Goal: Information Seeking & Learning: Find specific fact

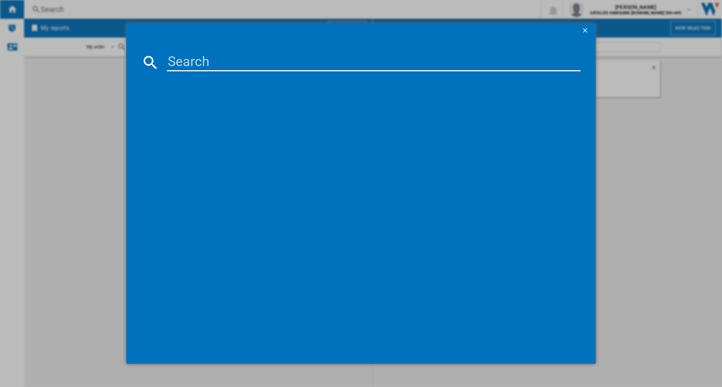
click at [210, 66] on input at bounding box center [373, 62] width 413 height 18
type input "75U7000F"
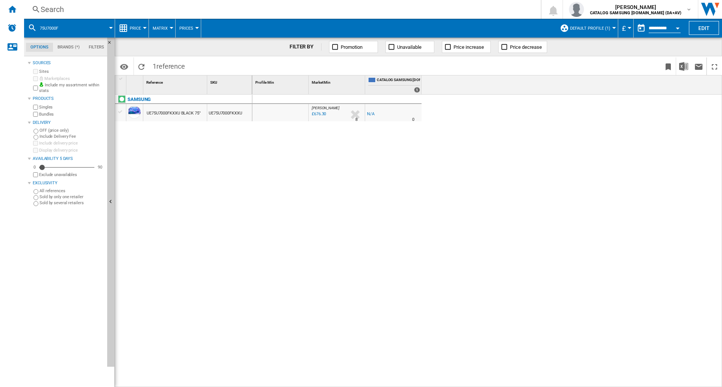
click at [608, 28] on span "Default profile (1)" at bounding box center [590, 28] width 40 height 5
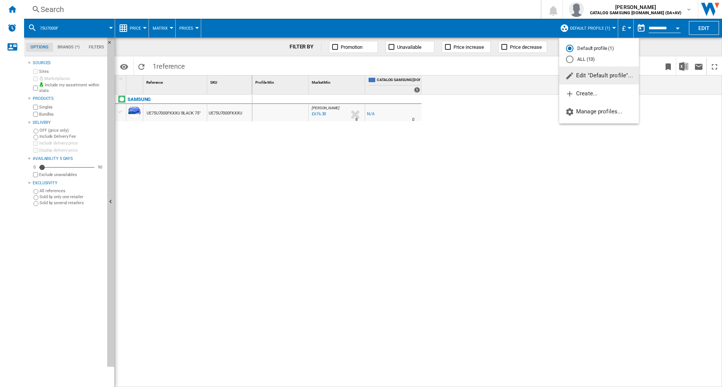
click at [590, 60] on md-radio-button "ALL (13)" at bounding box center [599, 59] width 66 height 7
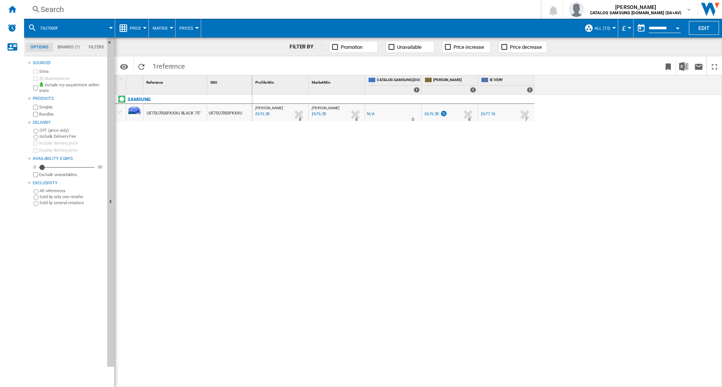
click at [628, 25] on md-menu "£ Argentin Peso Australian Dollar balboa Bolivia [GEOGRAPHIC_DATA] Bulgarian le…" at bounding box center [625, 28] width 15 height 19
click at [628, 29] on md-menu "£ Argentin Peso Australian Dollar balboa Bolivia [GEOGRAPHIC_DATA] Bulgarian le…" at bounding box center [625, 28] width 15 height 19
click at [624, 29] on button "£" at bounding box center [626, 28] width 8 height 19
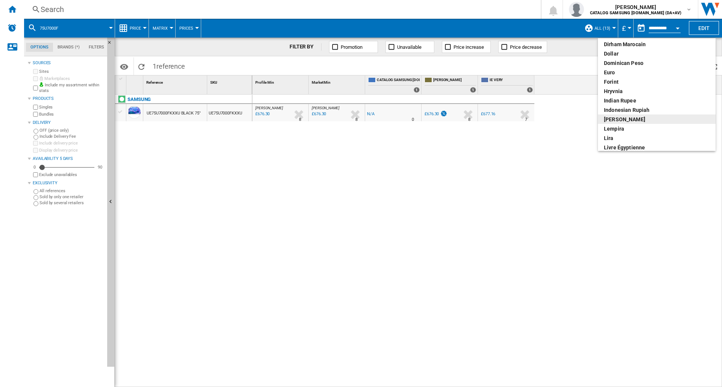
scroll to position [113, 0]
click at [618, 75] on div "euro" at bounding box center [657, 75] width 106 height 8
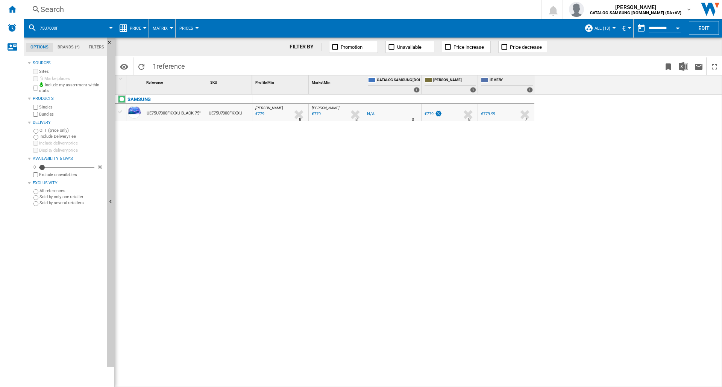
click at [140, 36] on button "Price" at bounding box center [137, 28] width 15 height 19
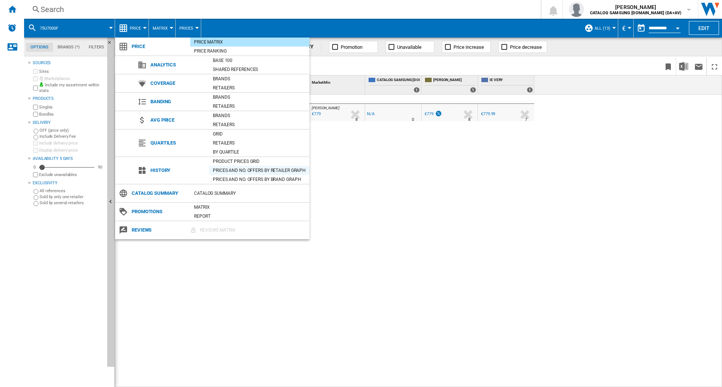
click at [238, 168] on div "Prices and No. offers by retailer graph" at bounding box center [259, 171] width 100 height 8
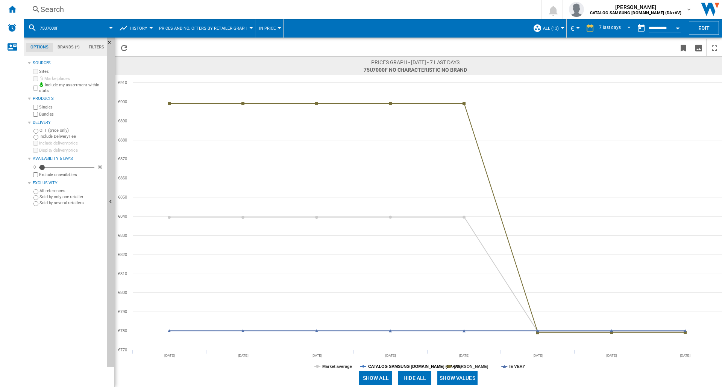
click at [388, 366] on tspan "CATALOG SAMSUNG [DOMAIN_NAME] (DA+AV)" at bounding box center [415, 367] width 94 height 5
click at [347, 366] on tspan "Market average" at bounding box center [337, 367] width 30 height 5
click at [115, 10] on div "Search" at bounding box center [281, 9] width 480 height 11
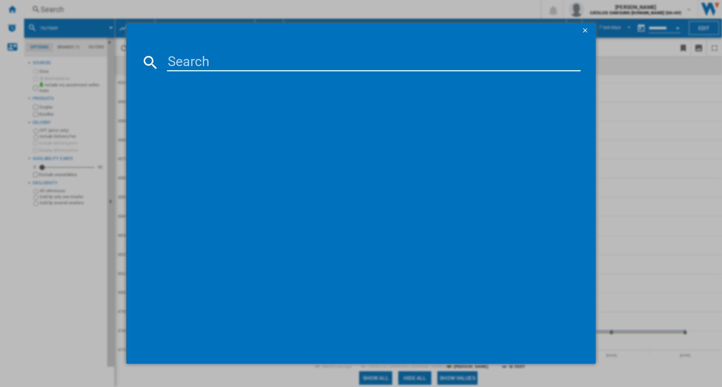
click at [210, 64] on input at bounding box center [373, 62] width 413 height 18
type input "75"
click at [210, 64] on input "75" at bounding box center [373, 62] width 413 height 18
type input "75Q7F5"
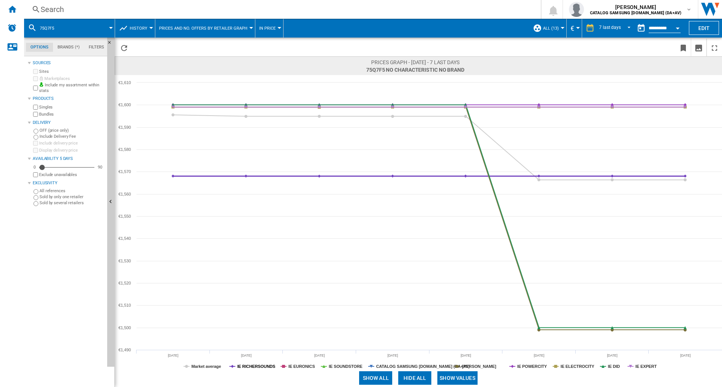
click at [249, 367] on tspan "IE RICHERSOUNDS" at bounding box center [256, 367] width 38 height 5
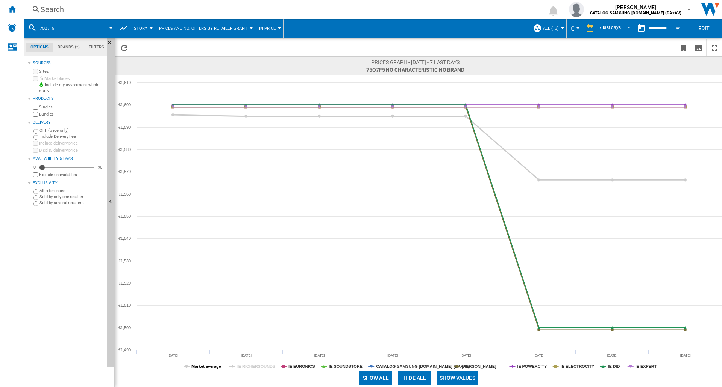
click at [206, 367] on tspan "Market average" at bounding box center [206, 367] width 30 height 5
click at [483, 365] on tspan "[PERSON_NAME]" at bounding box center [479, 367] width 34 height 5
click at [604, 369] on rect at bounding box center [418, 222] width 607 height 294
click at [612, 368] on tspan "IE DID" at bounding box center [614, 367] width 12 height 5
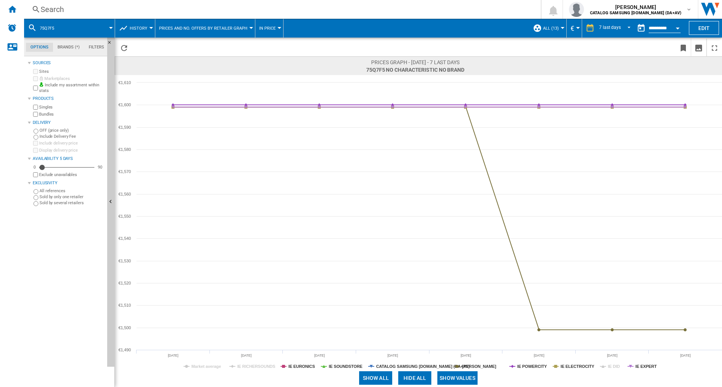
click at [612, 368] on tspan "IE DID" at bounding box center [614, 367] width 12 height 5
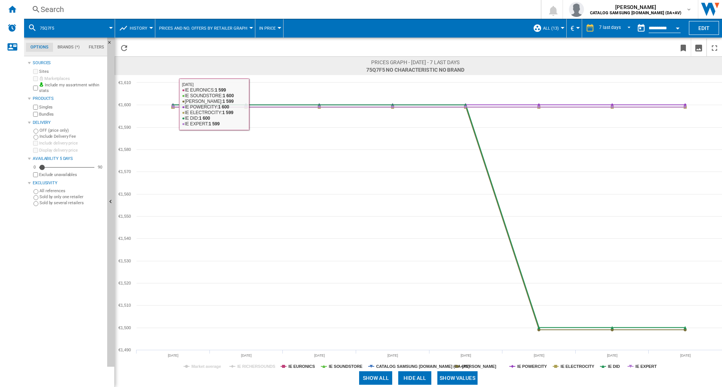
click at [67, 0] on div "Search Search 0 [PERSON_NAME] CATALOG SAMSUNG [DOMAIN_NAME] (DA+AV) CATALOG SAM…" at bounding box center [372, 9] width 697 height 19
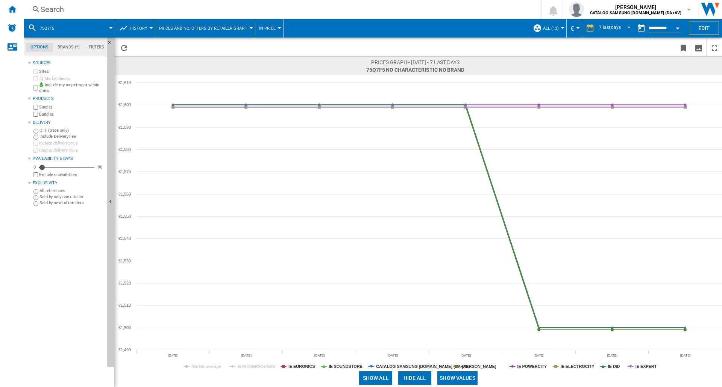
click at [66, 6] on div "Search" at bounding box center [281, 9] width 480 height 11
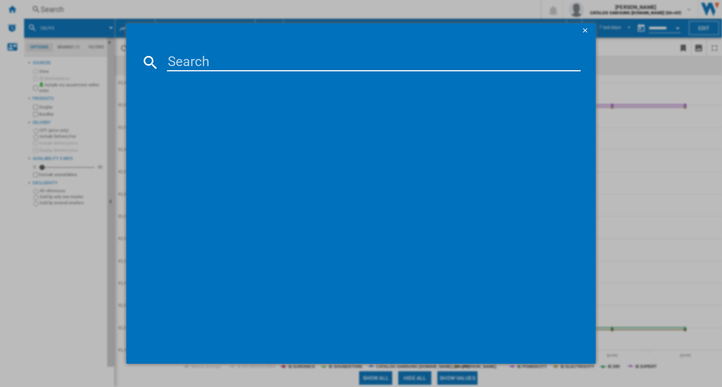
click at [213, 64] on input at bounding box center [373, 62] width 413 height 18
type input "85Q7FA"
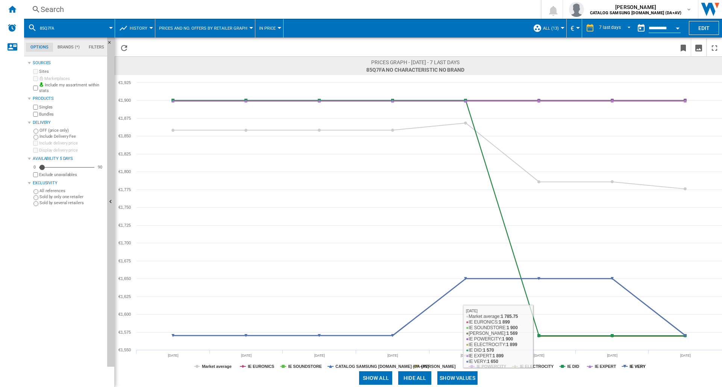
click at [635, 366] on tspan "IE VERY" at bounding box center [637, 367] width 16 height 5
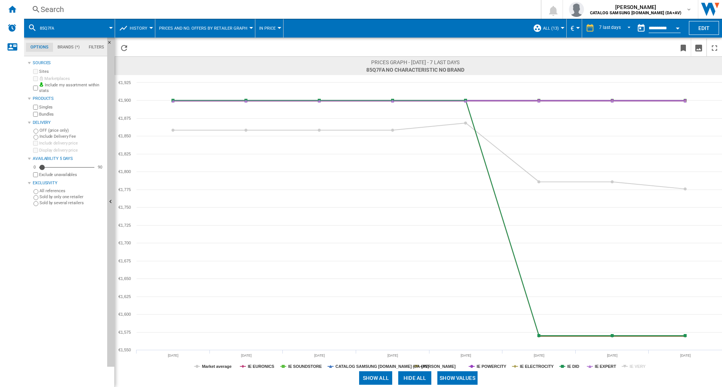
click at [635, 366] on tspan "IE VERY" at bounding box center [637, 367] width 16 height 5
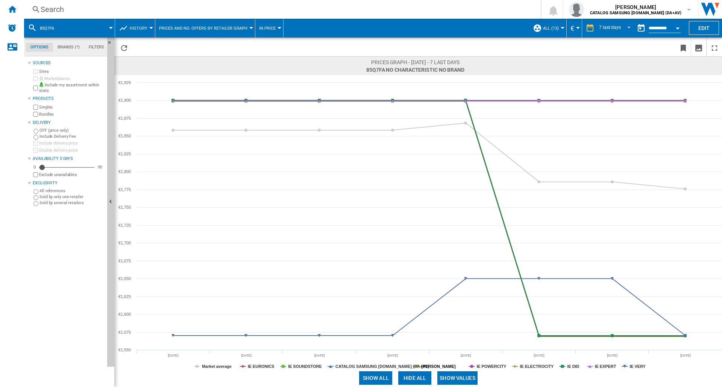
click at [433, 365] on tspan "[PERSON_NAME]" at bounding box center [438, 367] width 34 height 5
click at [571, 367] on tspan "IE DID" at bounding box center [573, 367] width 12 height 5
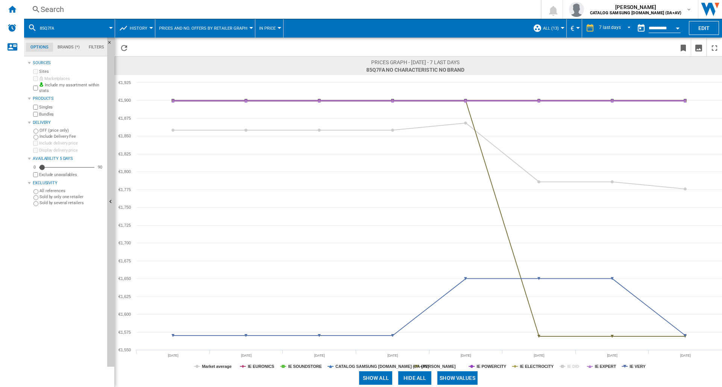
click at [571, 367] on tspan "IE DID" at bounding box center [573, 367] width 12 height 5
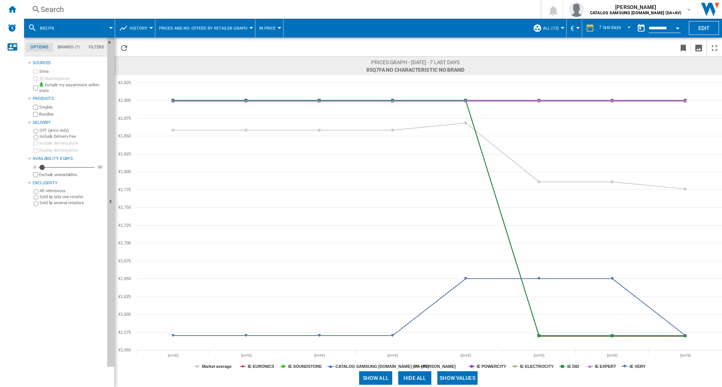
click at [60, 9] on div "Search" at bounding box center [281, 9] width 480 height 11
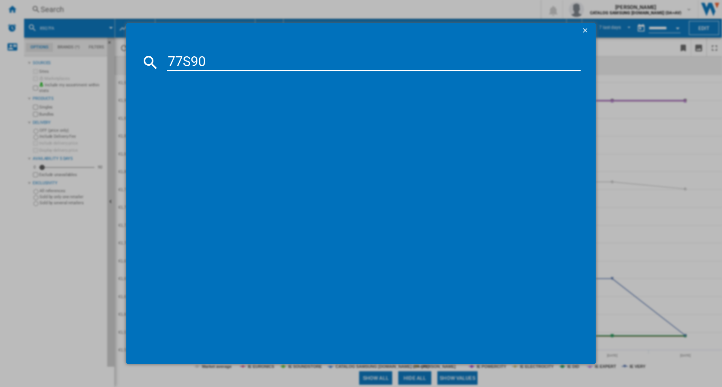
type input "77S90F"
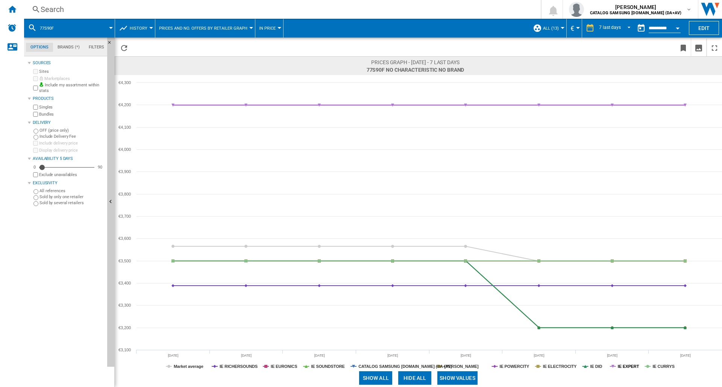
click at [628, 366] on tspan "IE EXPERT" at bounding box center [627, 367] width 21 height 5
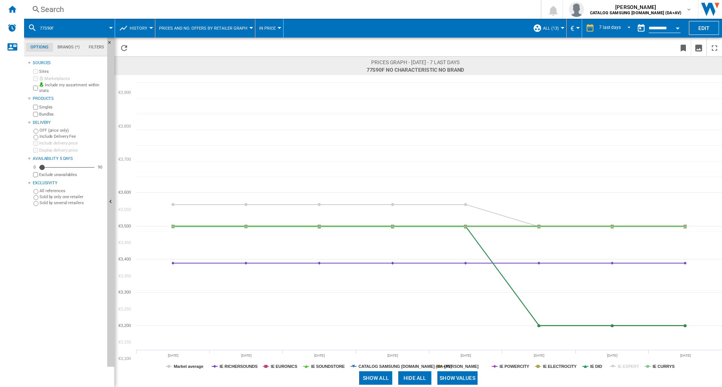
click at [628, 366] on tspan "IE EXPERT" at bounding box center [627, 367] width 21 height 5
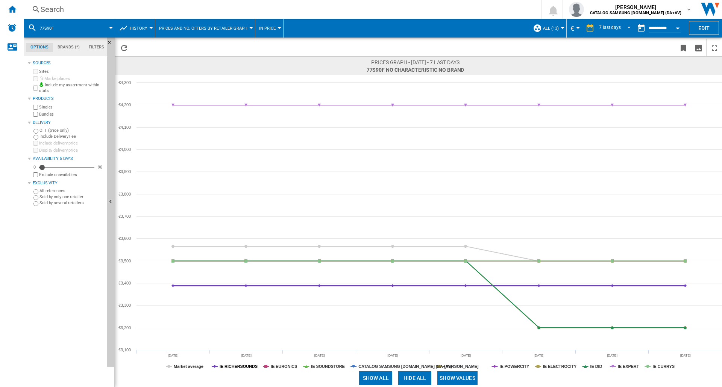
click at [233, 365] on tspan "IE RICHERSOUNDS" at bounding box center [238, 367] width 38 height 5
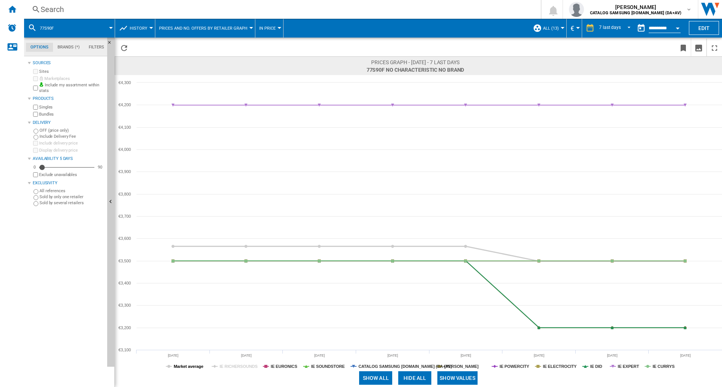
click at [200, 366] on tspan "Market average" at bounding box center [189, 367] width 30 height 5
click at [457, 365] on tspan "[PERSON_NAME]" at bounding box center [461, 367] width 34 height 5
click at [595, 369] on tspan "IE DID" at bounding box center [596, 367] width 12 height 5
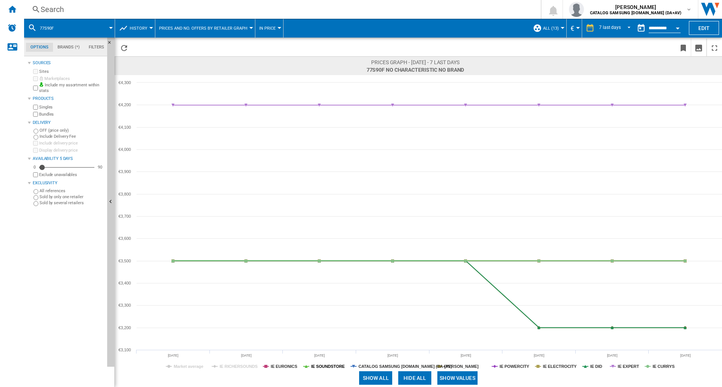
click at [328, 366] on tspan "IE SOUNDSTORE" at bounding box center [328, 367] width 34 height 5
click at [664, 367] on tspan "IE CURRYS" at bounding box center [663, 367] width 22 height 5
click at [556, 366] on tspan "IE ELECTROCITY" at bounding box center [560, 367] width 34 height 5
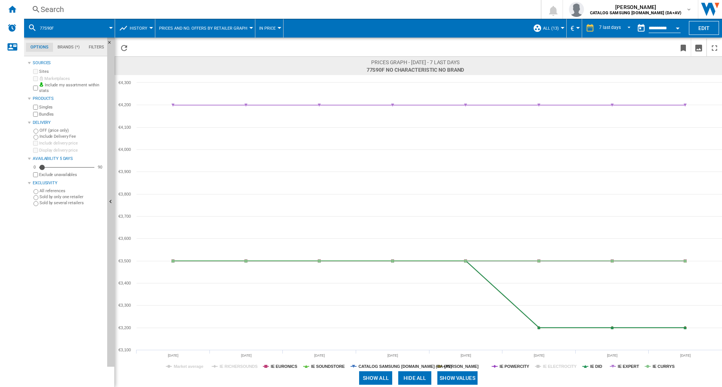
click at [556, 366] on tspan "IE ELECTROCITY" at bounding box center [560, 367] width 34 height 5
click at [465, 367] on tspan "[PERSON_NAME]" at bounding box center [461, 367] width 34 height 5
click at [595, 367] on tspan "IE DID" at bounding box center [596, 367] width 12 height 5
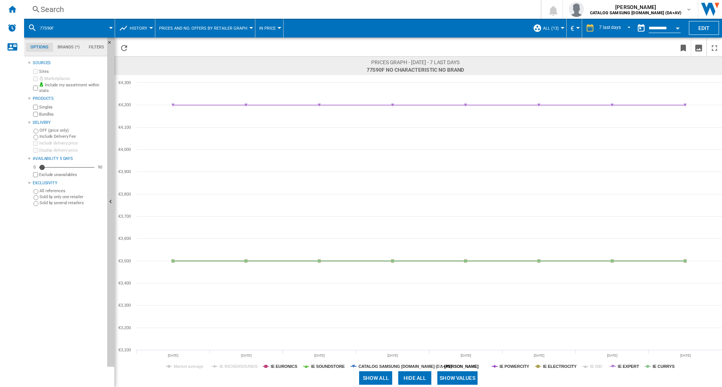
click at [470, 365] on tspan "[PERSON_NAME]" at bounding box center [461, 367] width 34 height 5
click at [592, 366] on tspan "IE DID" at bounding box center [596, 367] width 12 height 5
click at [67, 7] on div "Search" at bounding box center [281, 9] width 480 height 11
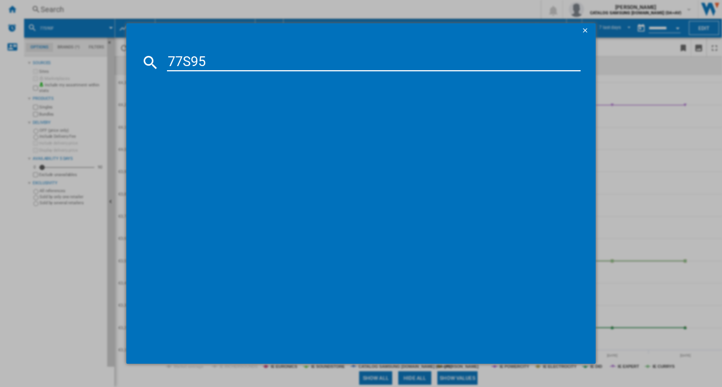
type input "77S95F"
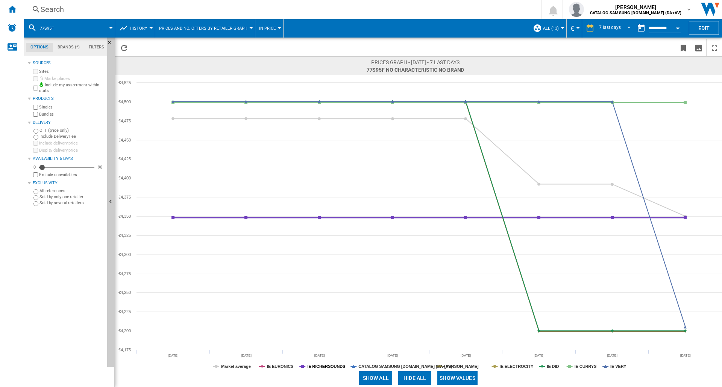
click at [334, 365] on tspan "IE RICHERSOUNDS" at bounding box center [326, 367] width 38 height 5
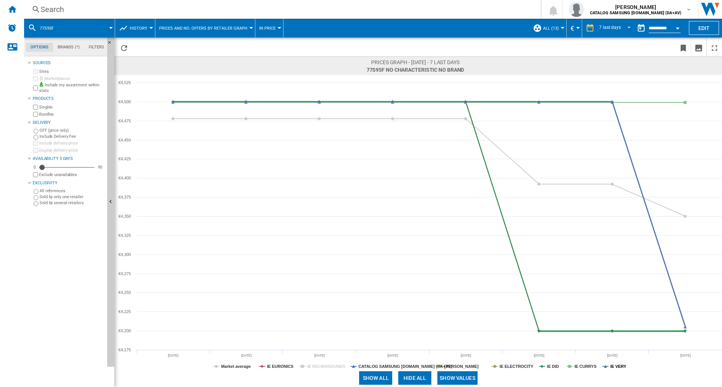
click at [621, 368] on tspan "IE VERY" at bounding box center [618, 367] width 16 height 5
click at [468, 365] on tspan "[PERSON_NAME]" at bounding box center [461, 367] width 34 height 5
click at [553, 366] on tspan "IE DID" at bounding box center [552, 367] width 12 height 5
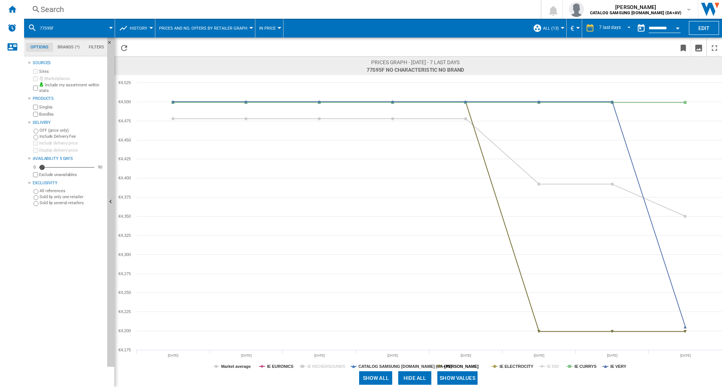
click at [473, 365] on tspan "[PERSON_NAME]" at bounding box center [461, 367] width 34 height 5
click at [468, 365] on tspan "[PERSON_NAME]" at bounding box center [461, 367] width 34 height 5
click at [552, 367] on tspan "IE DID" at bounding box center [552, 367] width 12 height 5
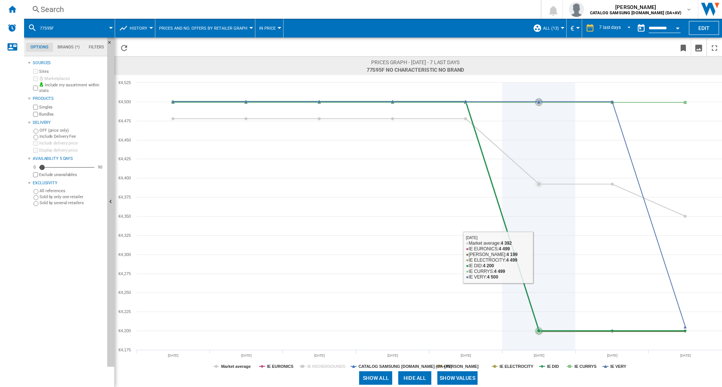
click at [537, 321] on icon at bounding box center [428, 216] width 519 height 229
click at [538, 330] on icon at bounding box center [538, 331] width 5 height 5
